Goal: Find specific page/section: Find specific page/section

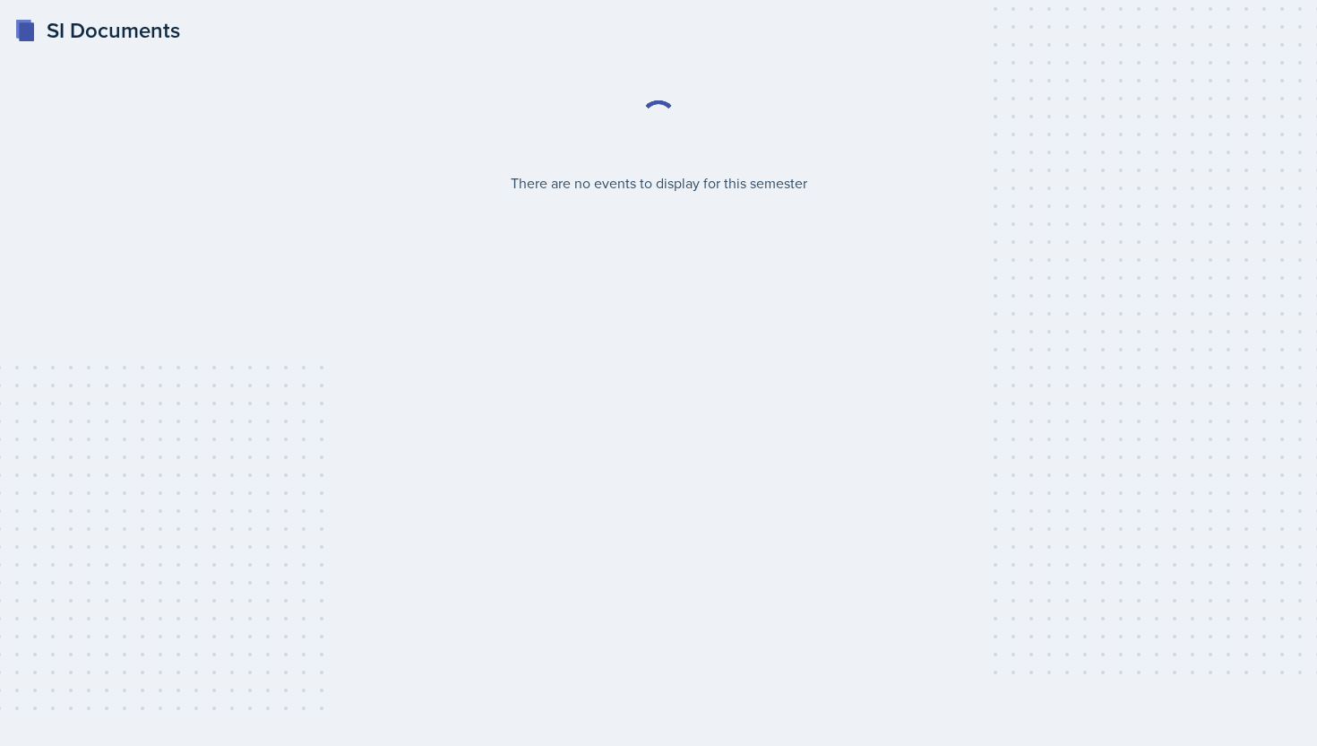
select select "2bed604d-1099-4043-b1bc-2365e8740244"
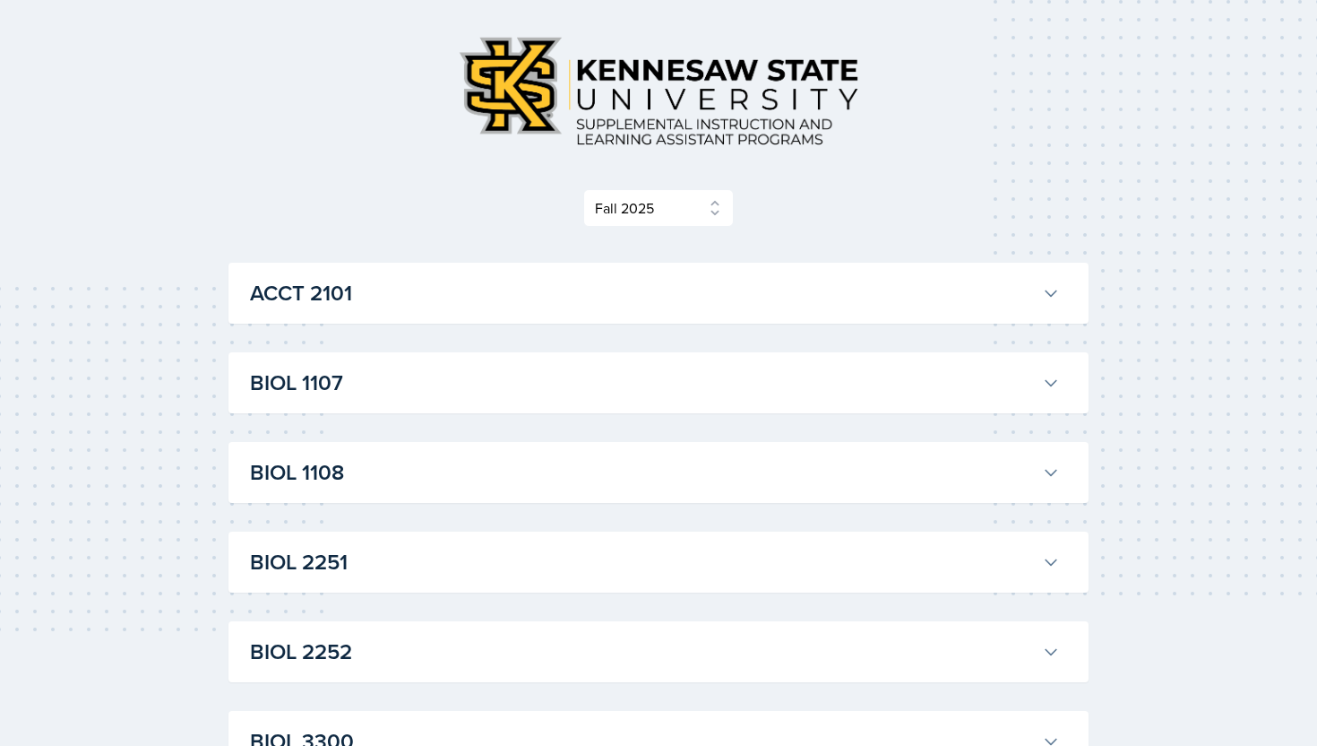
scroll to position [123, 0]
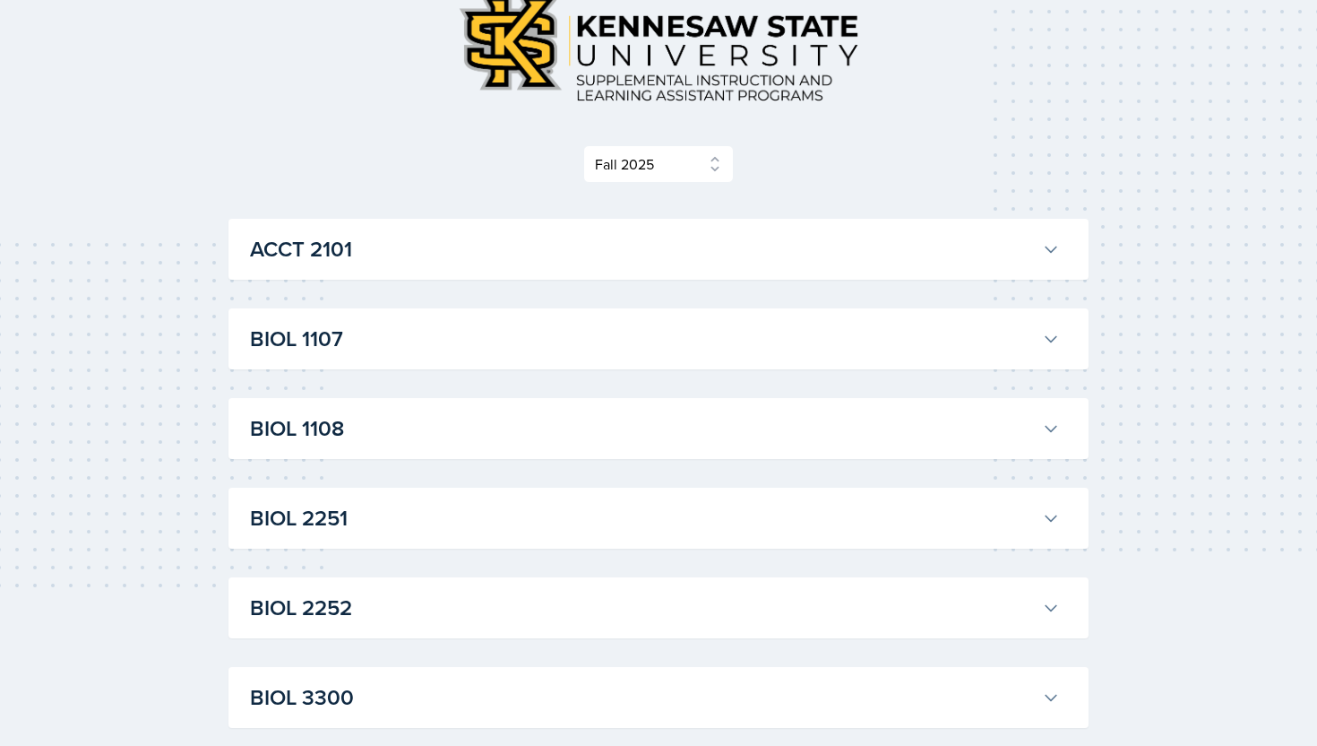
click at [588, 256] on h3 "ACCT 2101" at bounding box center [642, 249] width 785 height 32
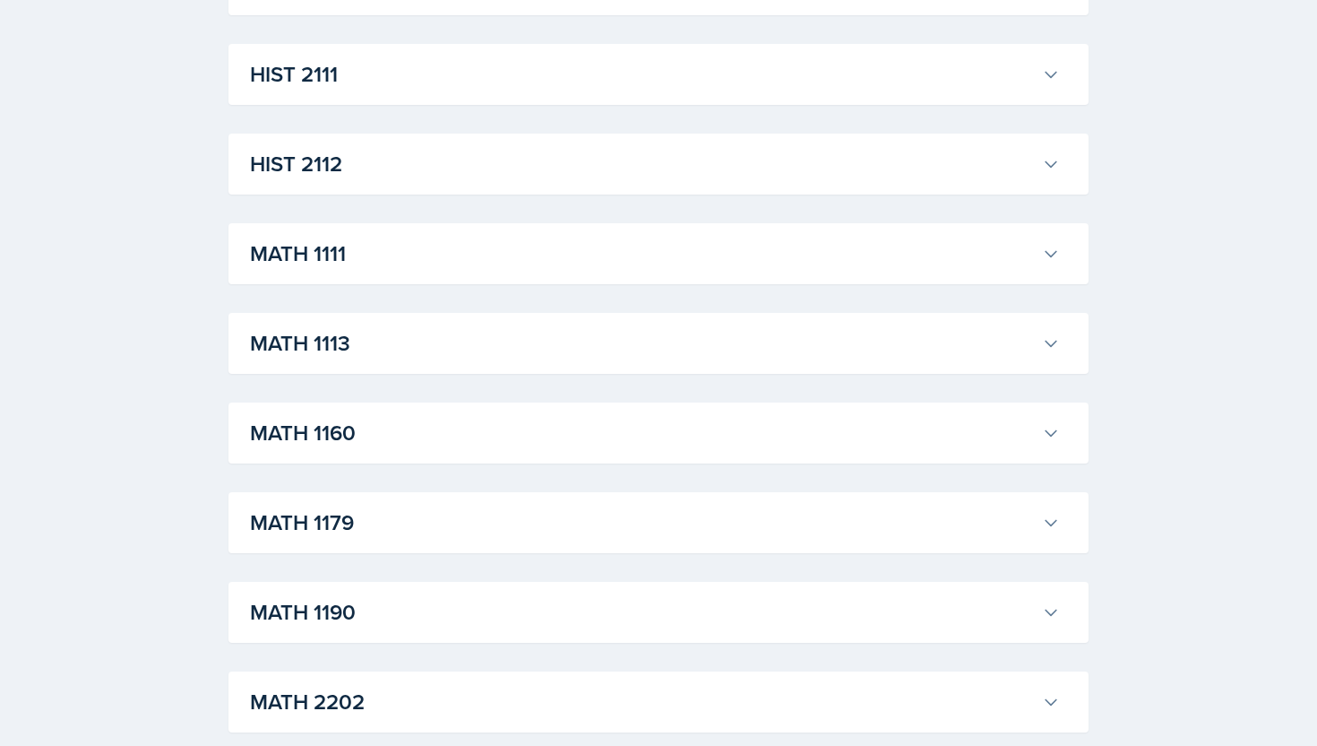
scroll to position [4234, 0]
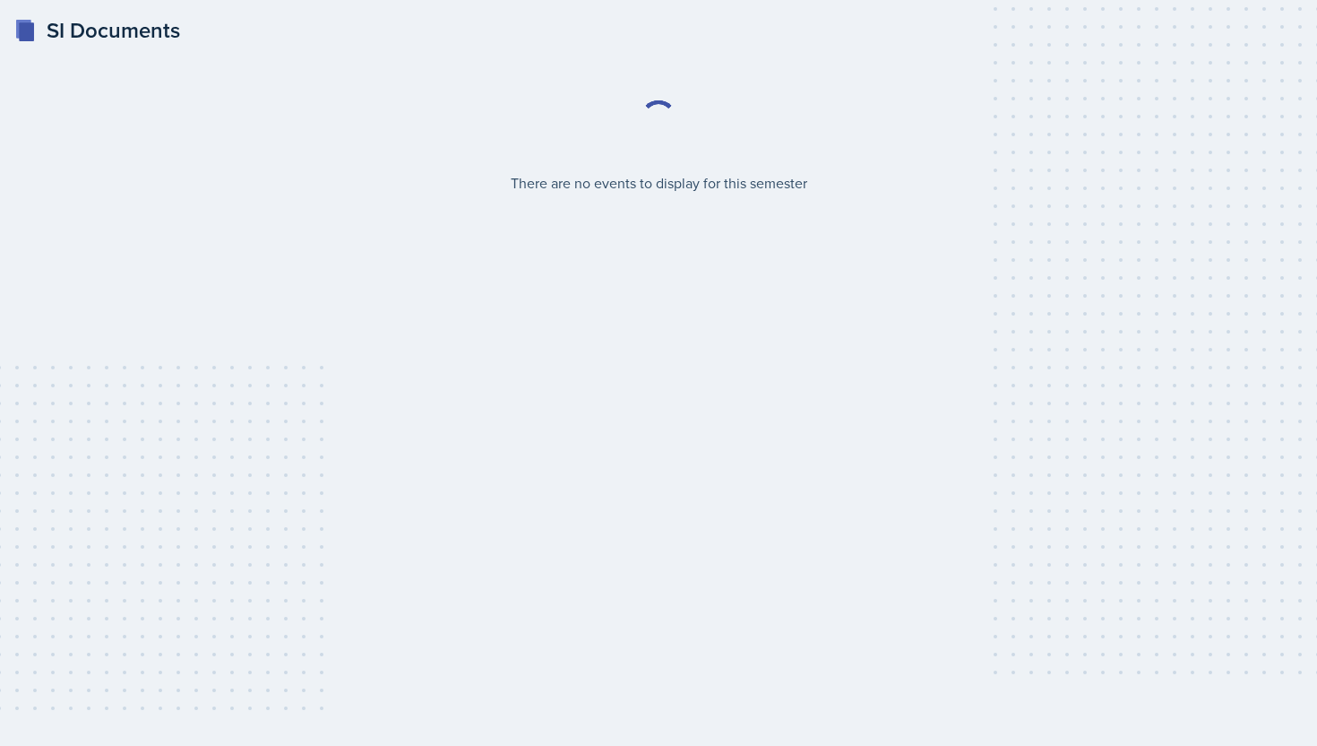
select select "2bed604d-1099-4043-b1bc-2365e8740244"
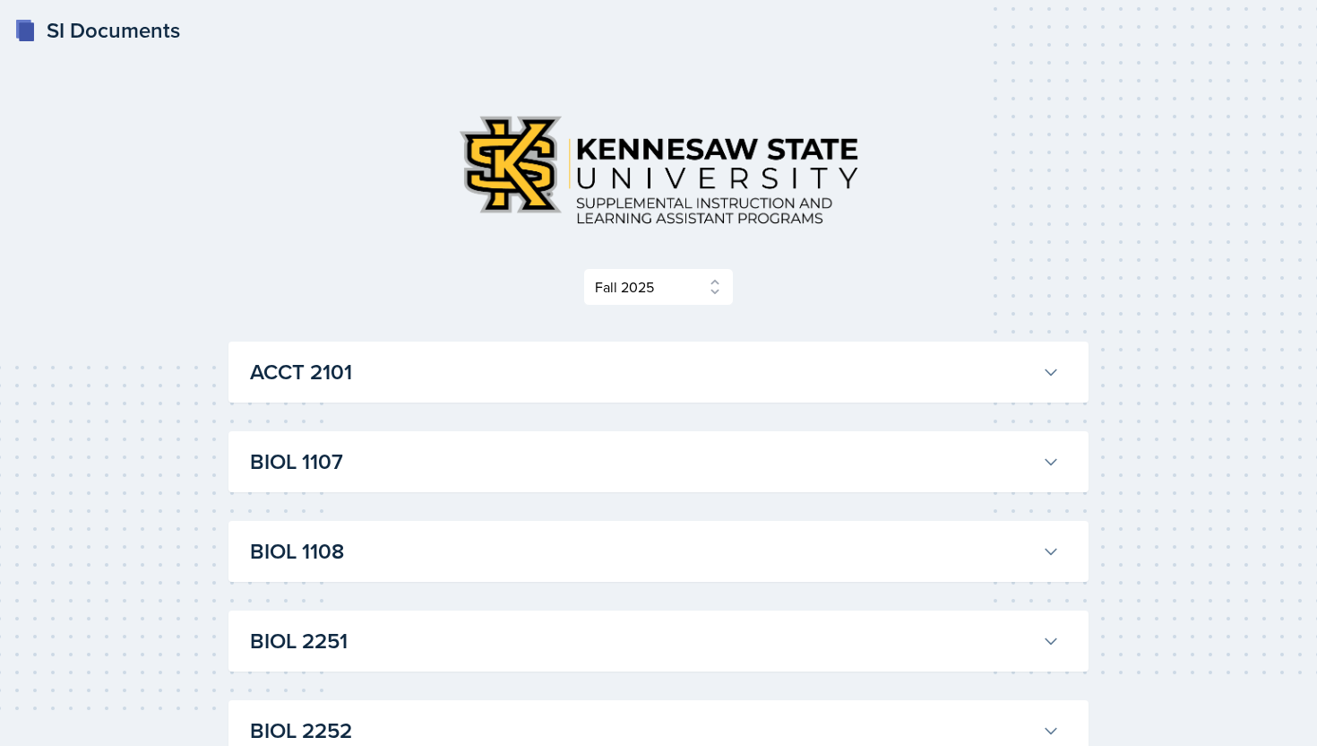
click at [705, 377] on h3 "ACCT 2101" at bounding box center [642, 372] width 785 height 32
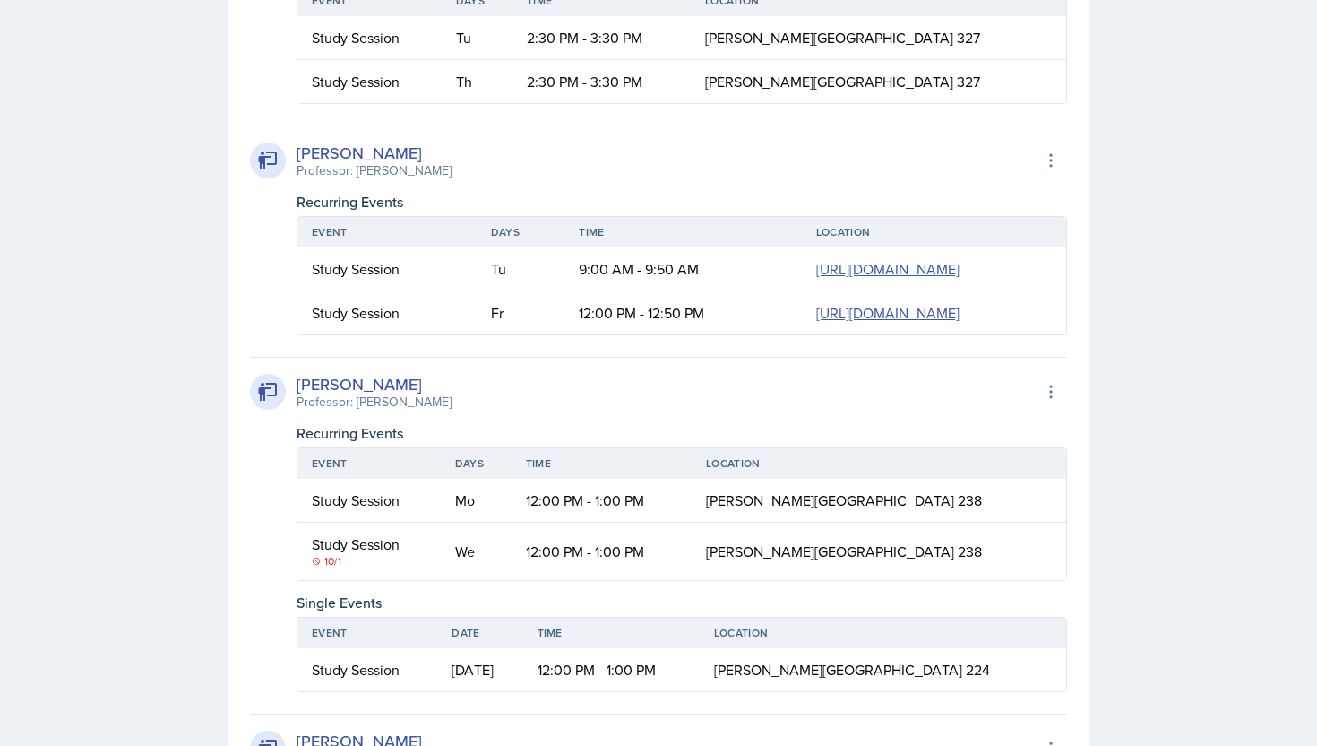
scroll to position [722, 0]
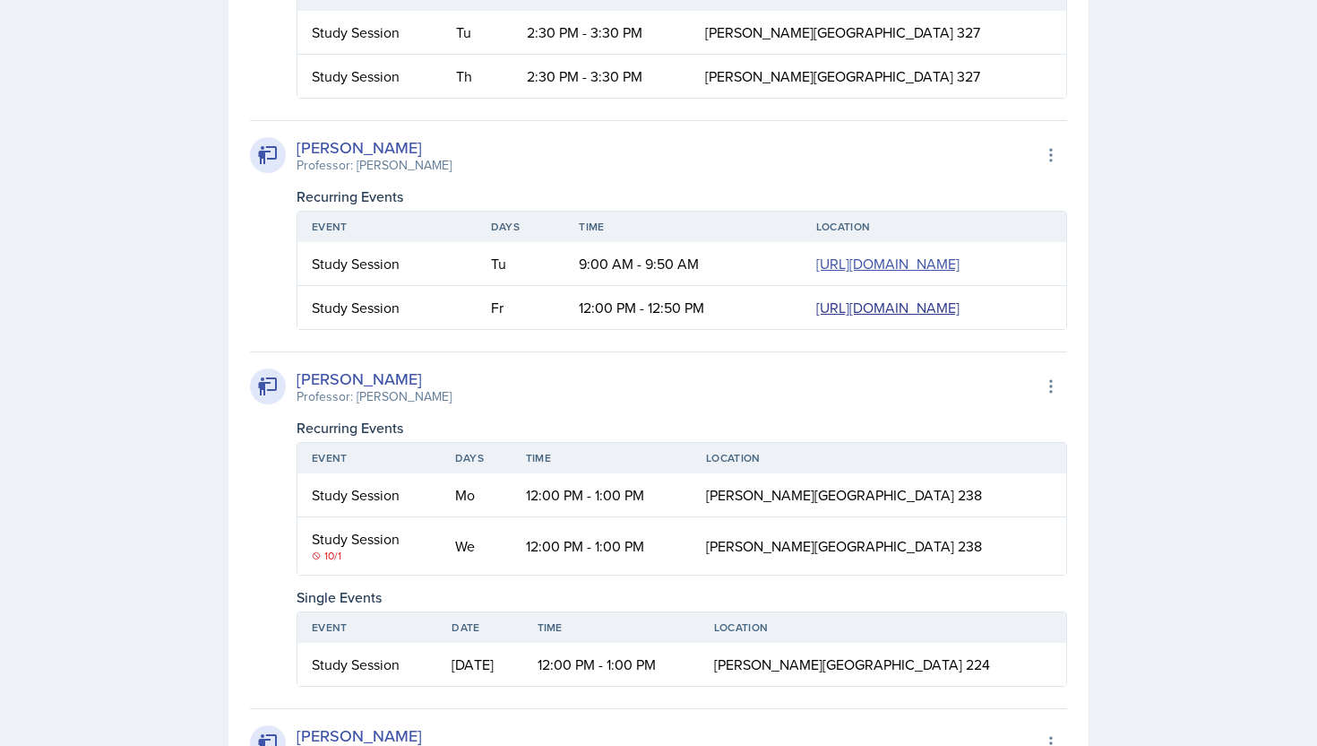
click at [960, 317] on link "[URL][DOMAIN_NAME]" at bounding box center [887, 308] width 143 height 20
